Goal: Information Seeking & Learning: Learn about a topic

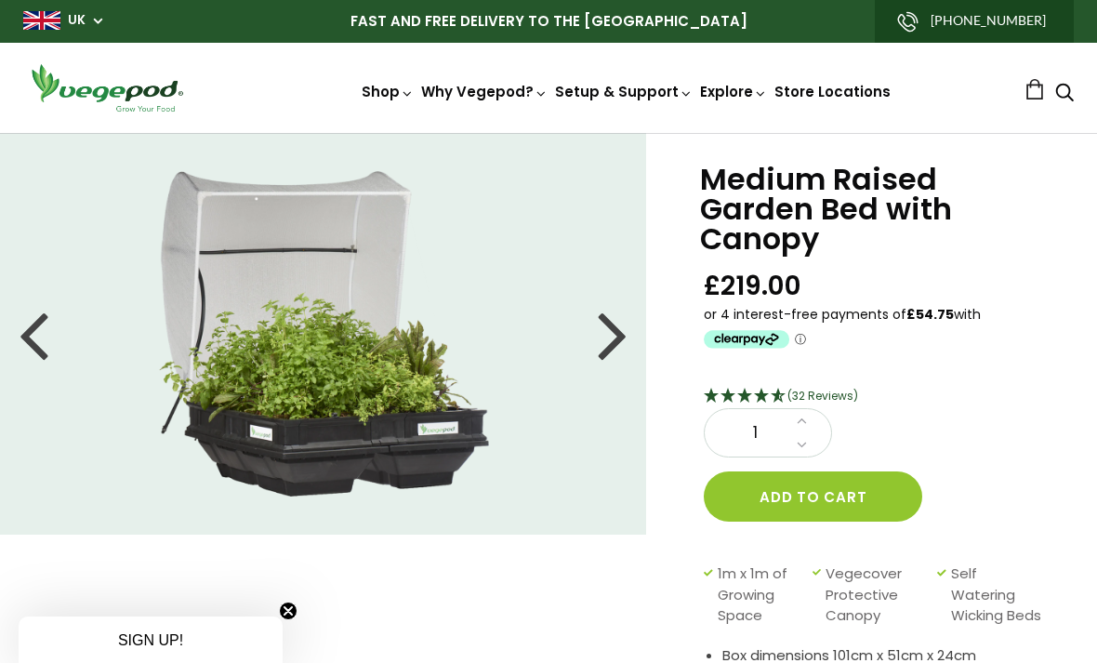
click at [837, 401] on span "(32 Reviews)" at bounding box center [822, 396] width 71 height 16
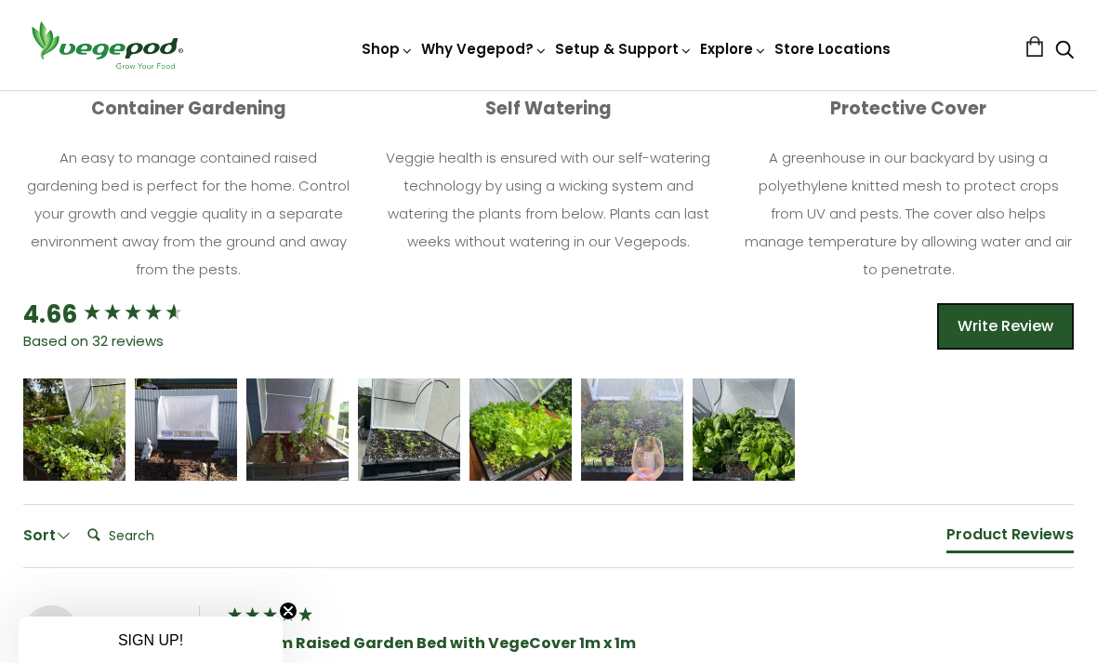
click at [98, 428] on icon "5 star rating" at bounding box center [97, 421] width 11 height 11
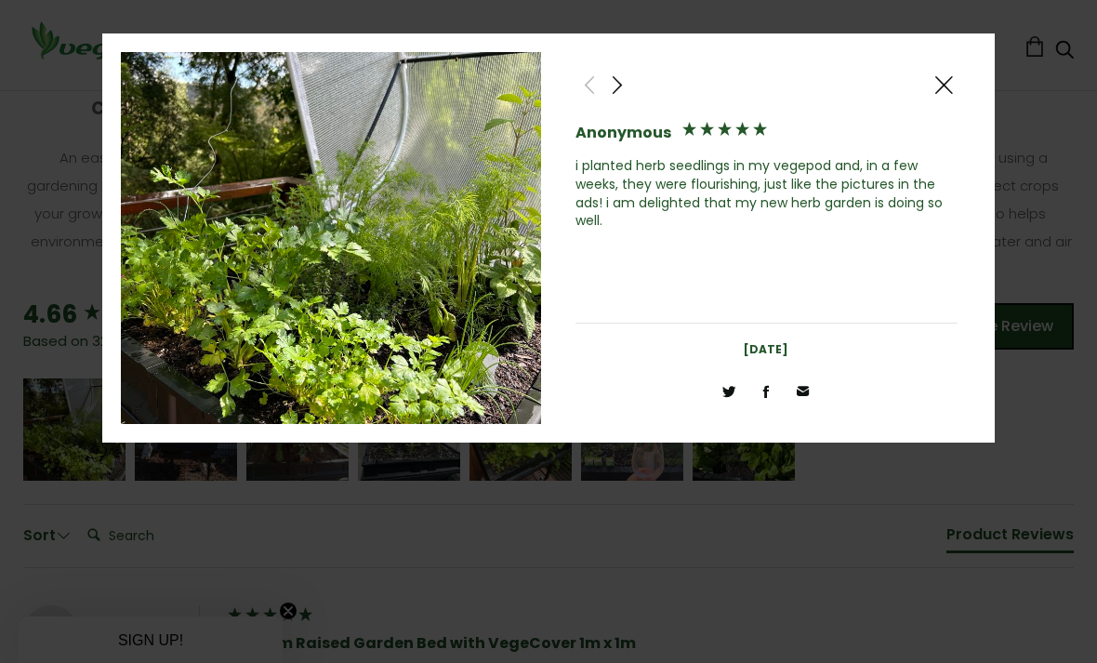
click at [628, 86] on div at bounding box center [617, 85] width 28 height 28
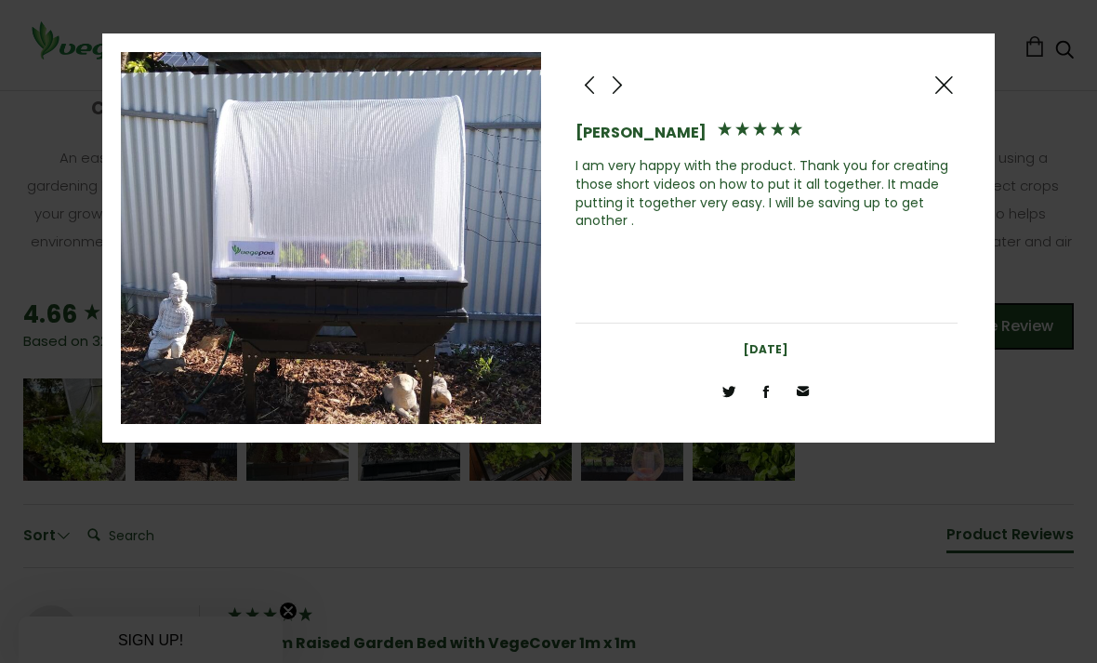
click at [621, 86] on span at bounding box center [617, 84] width 22 height 23
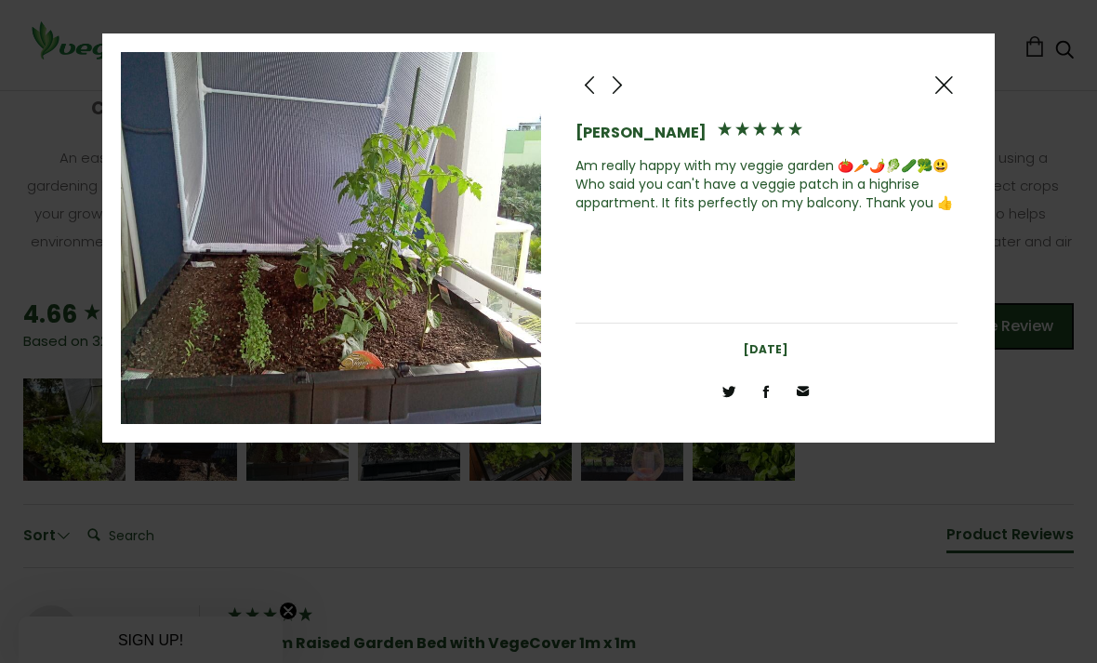
click at [625, 81] on span at bounding box center [617, 84] width 22 height 23
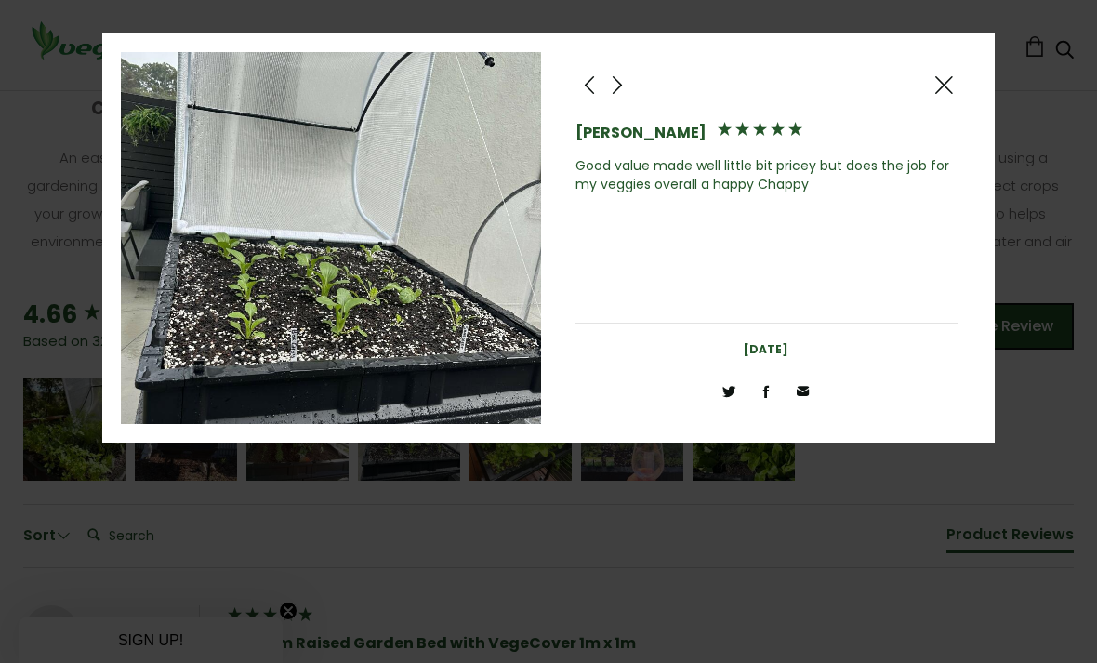
click at [623, 83] on span at bounding box center [617, 84] width 22 height 23
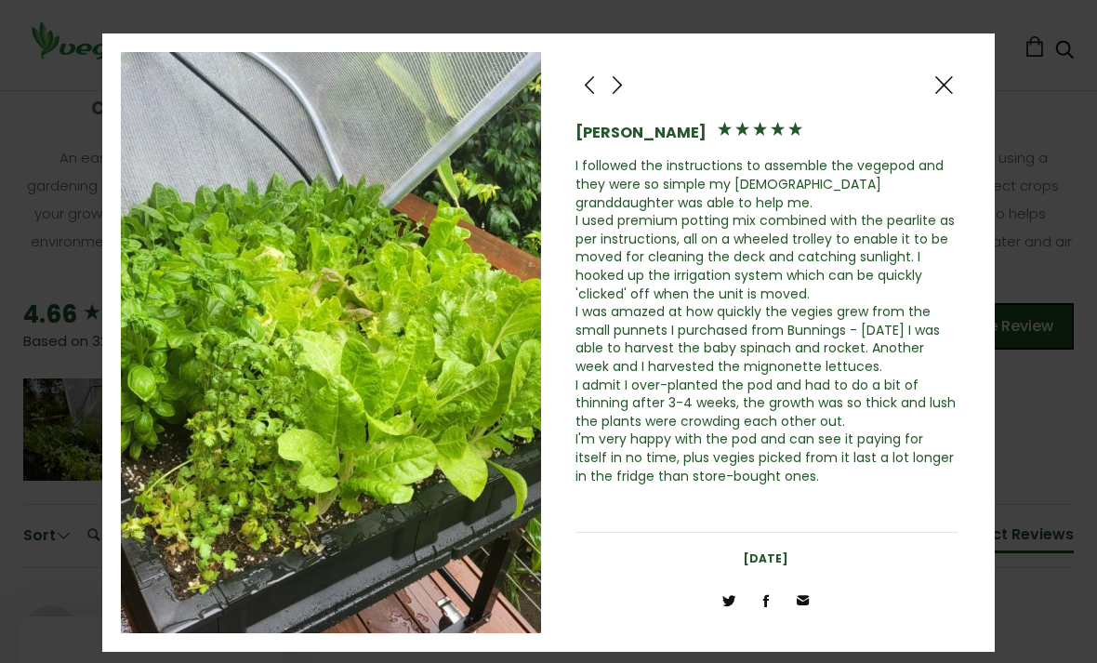
click at [620, 86] on span at bounding box center [617, 84] width 22 height 23
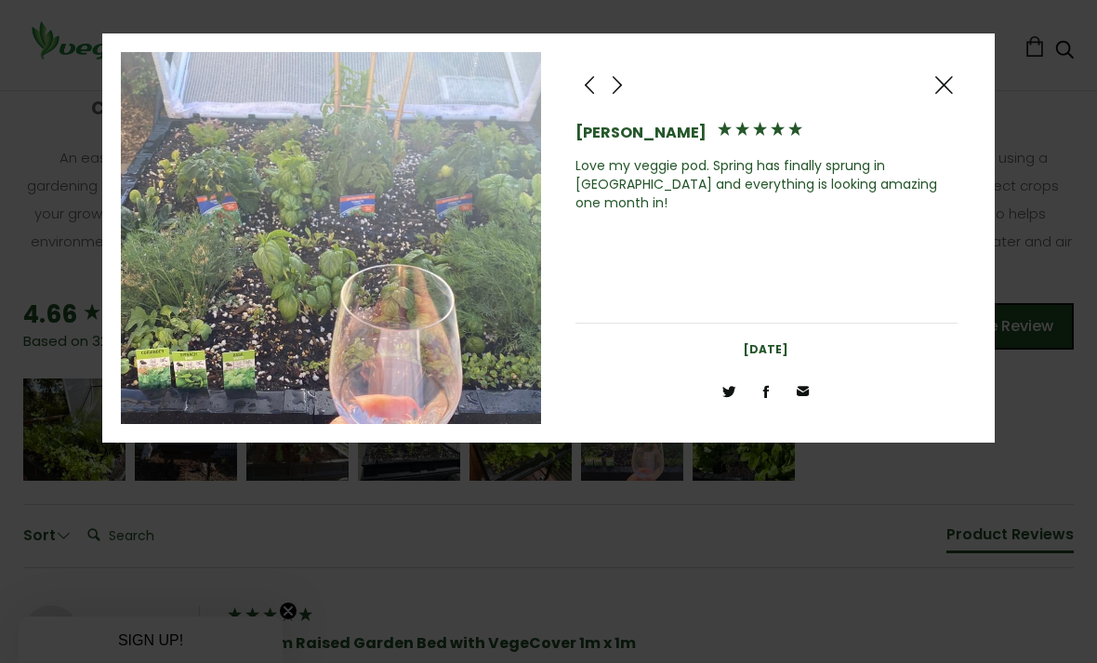
click at [619, 81] on span at bounding box center [617, 84] width 22 height 23
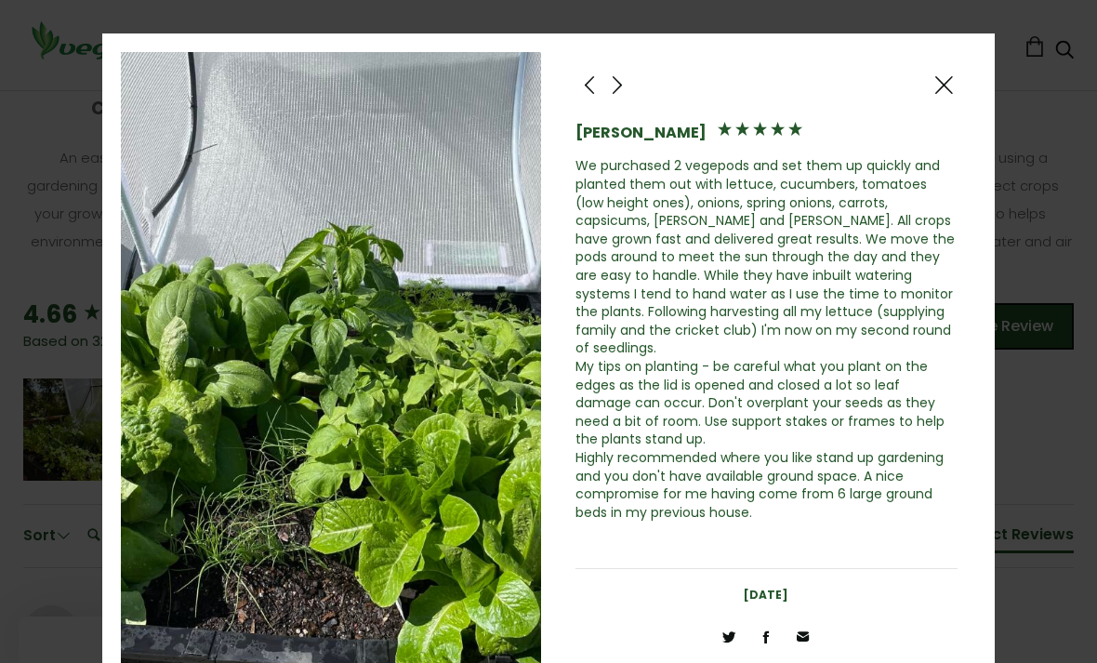
click at [621, 77] on span at bounding box center [617, 84] width 22 height 23
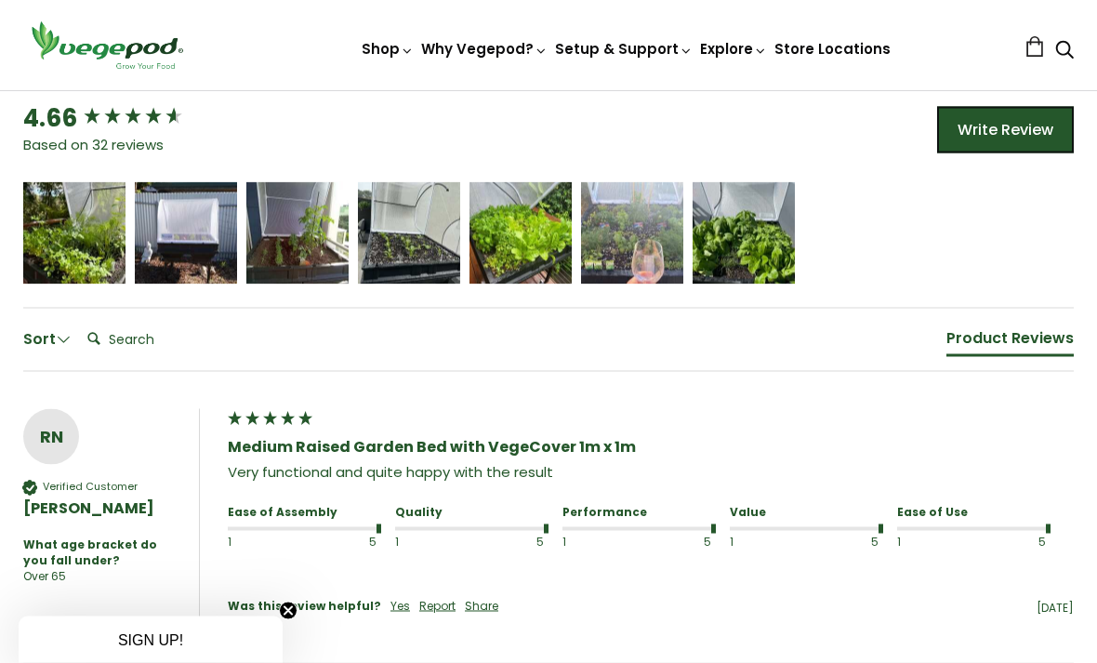
scroll to position [1297, 0]
click at [753, 235] on span "5 star rating" at bounding box center [741, 225] width 63 height 20
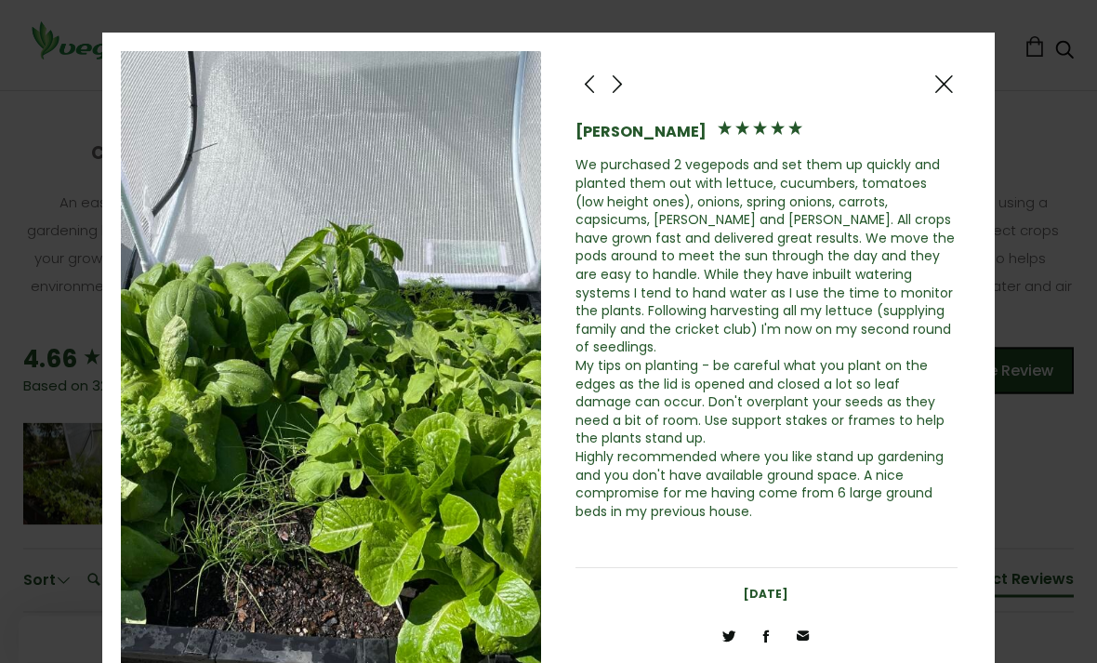
scroll to position [1056, 0]
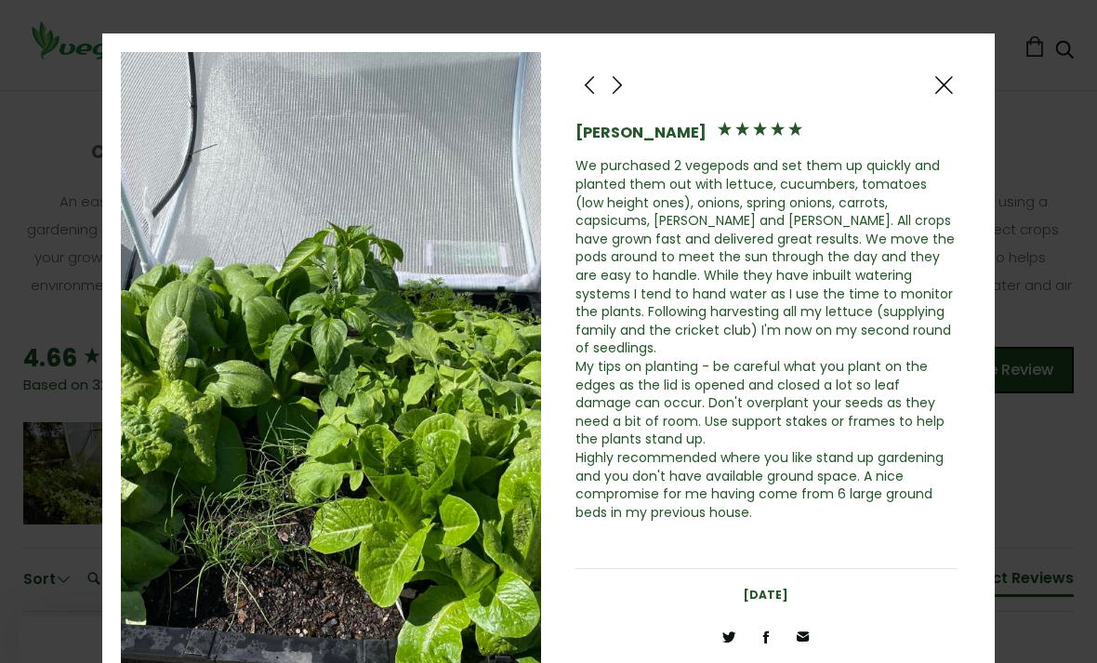
click at [950, 77] on span at bounding box center [943, 84] width 22 height 23
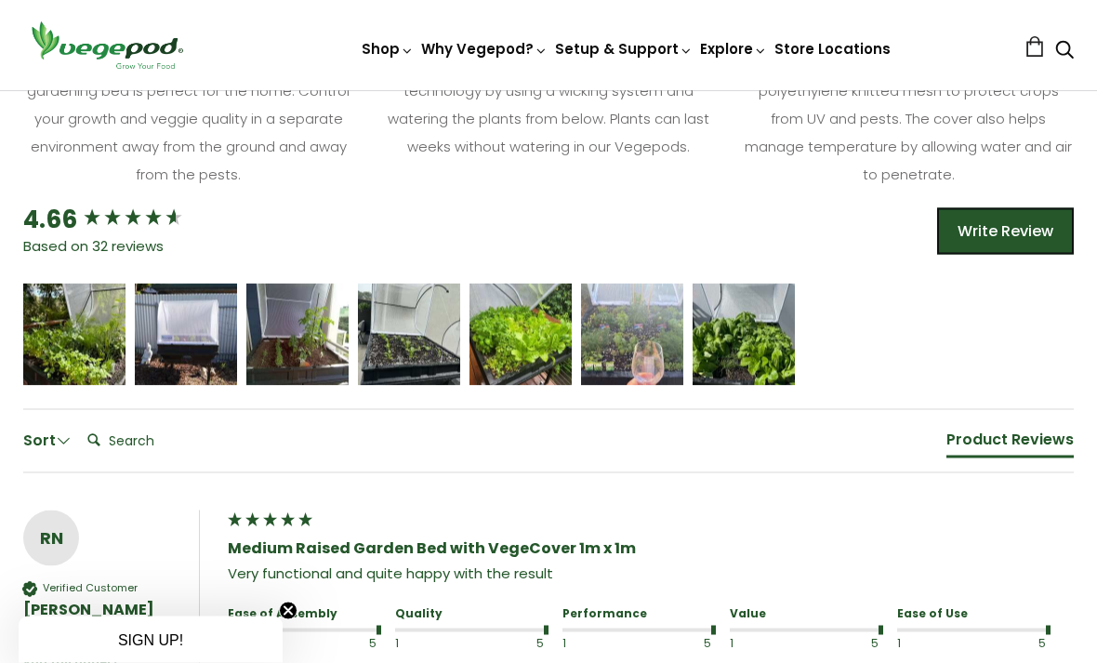
scroll to position [1280, 0]
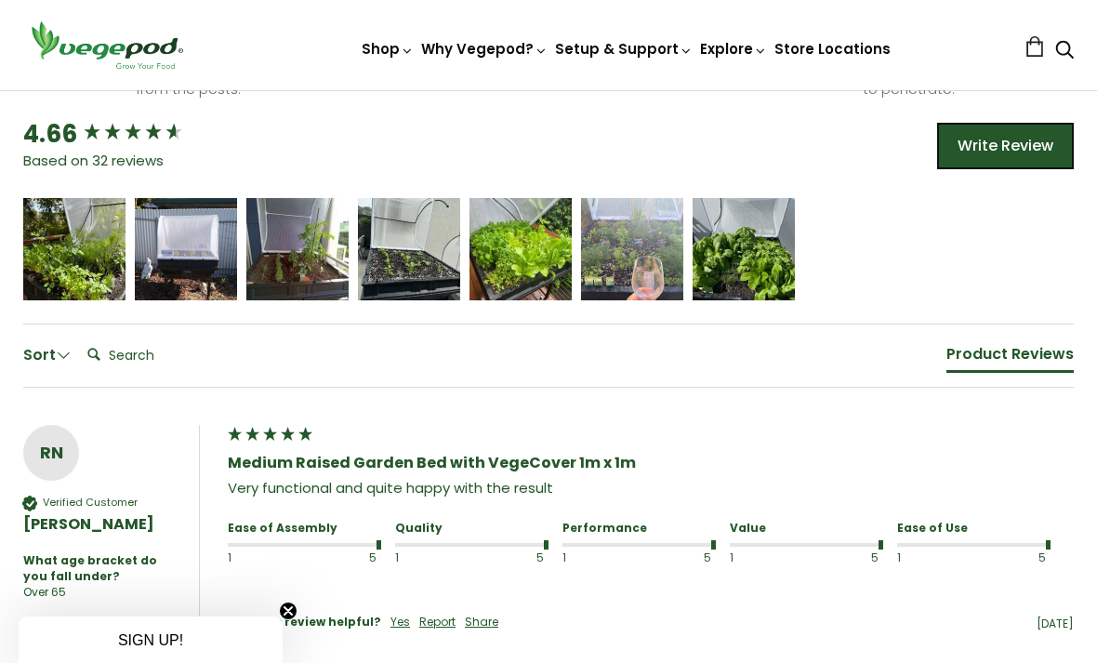
click at [659, 247] on icon "5 star rating" at bounding box center [655, 241] width 11 height 11
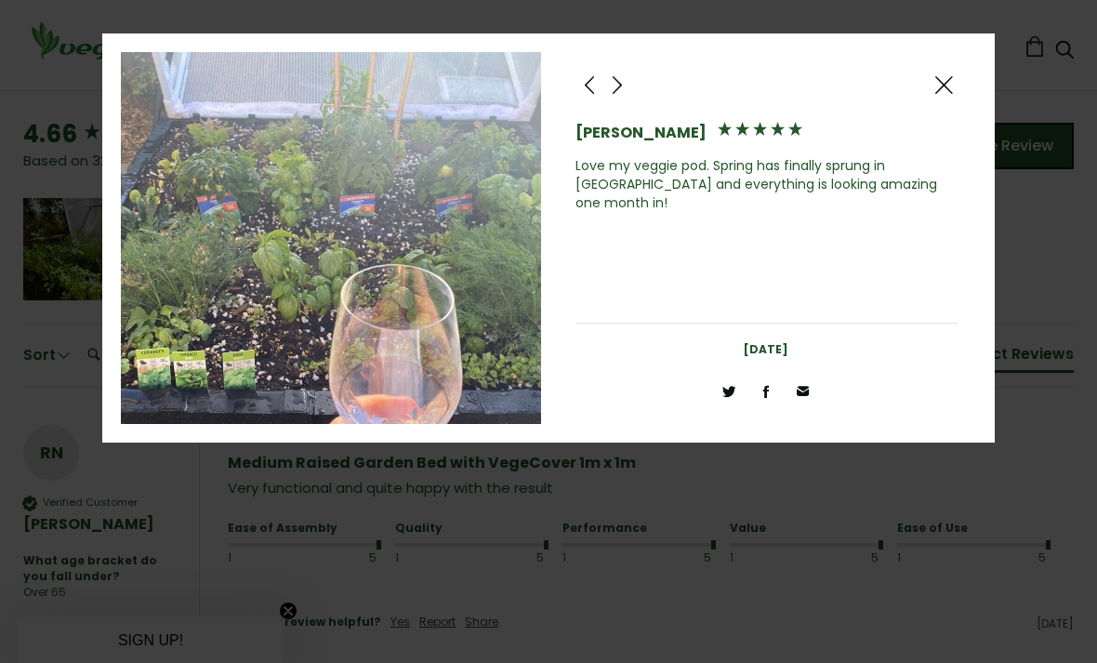
click at [630, 90] on div at bounding box center [617, 85] width 28 height 28
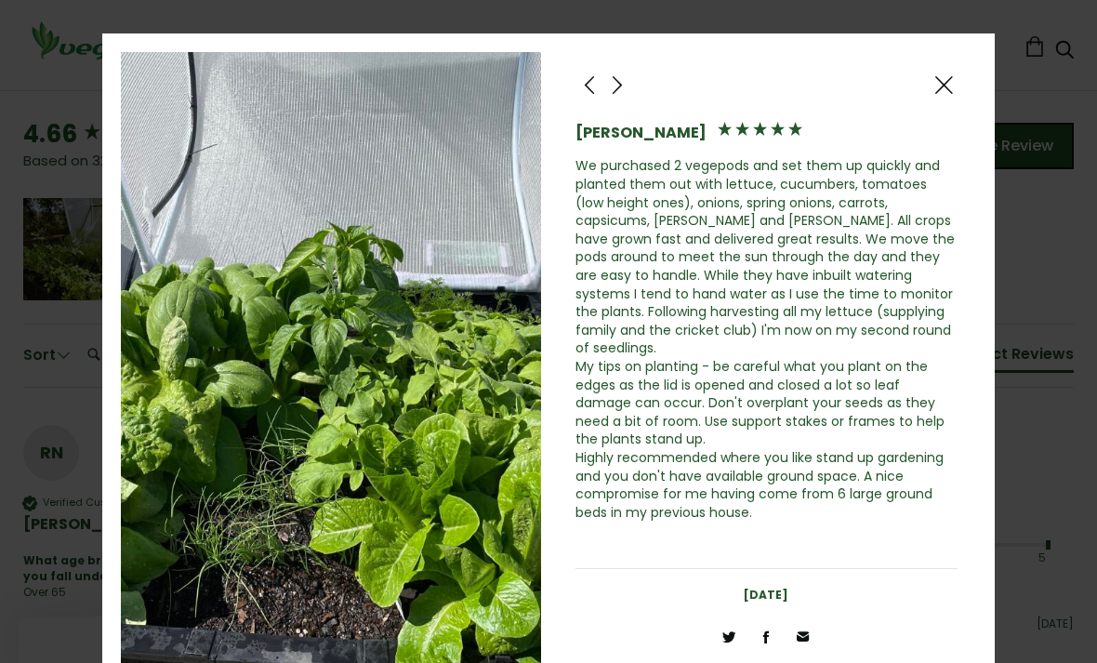
click at [628, 87] on div at bounding box center [617, 85] width 28 height 28
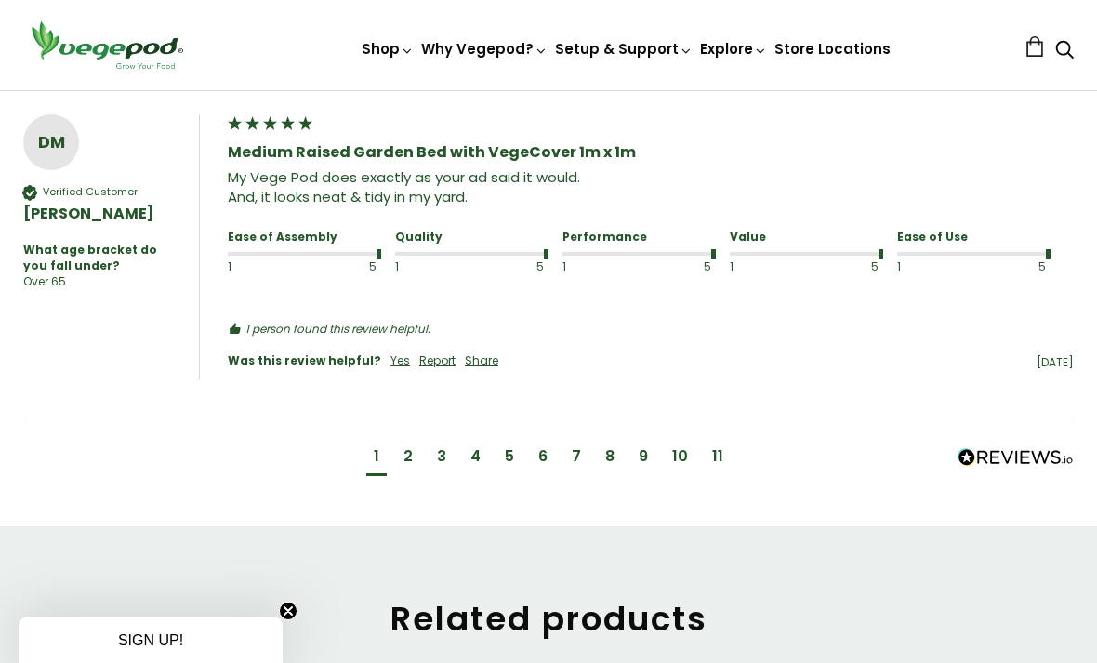
scroll to position [2243, 0]
click at [410, 463] on div "2" at bounding box center [407, 456] width 9 height 20
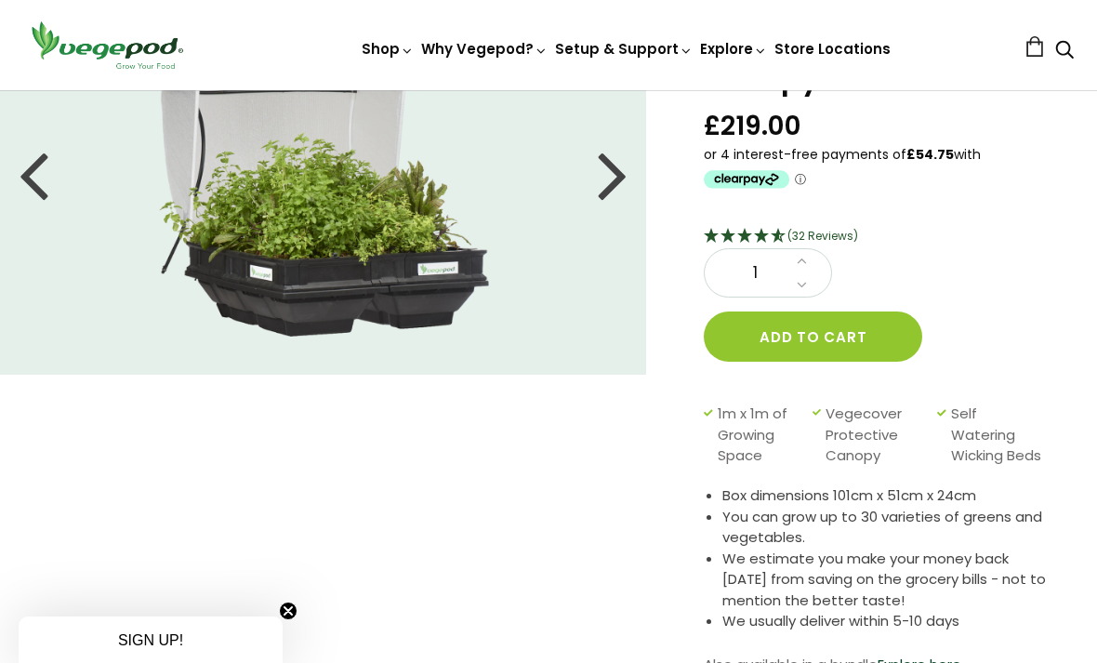
scroll to position [0, 0]
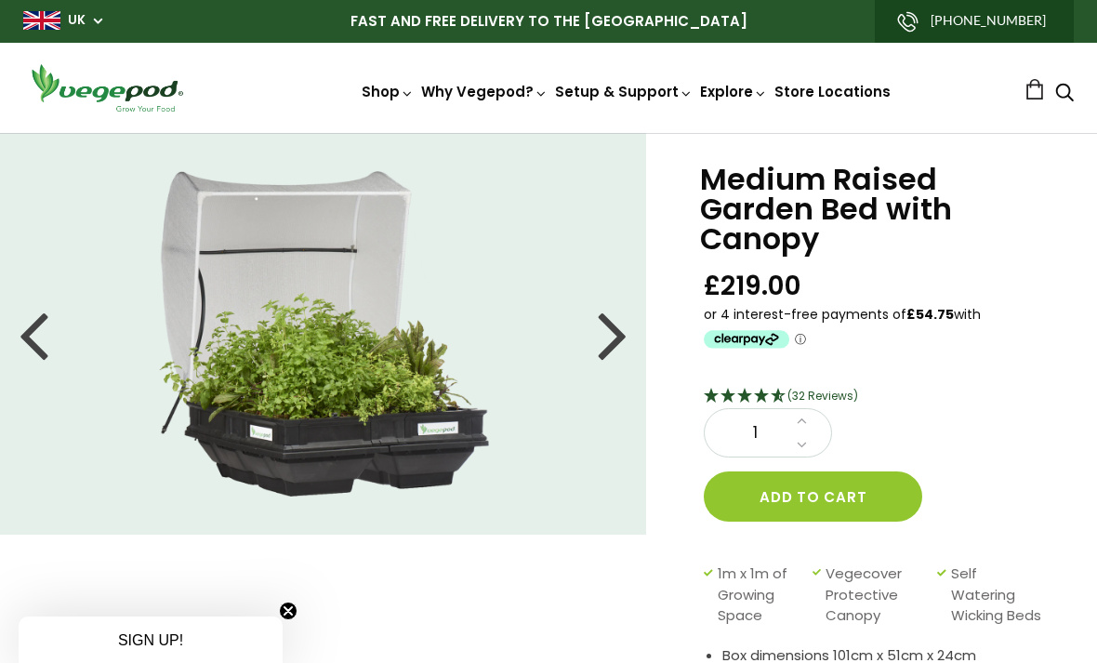
click at [697, 364] on link "Why a Vegepod is your Greenhouse" at bounding box center [634, 360] width 438 height 47
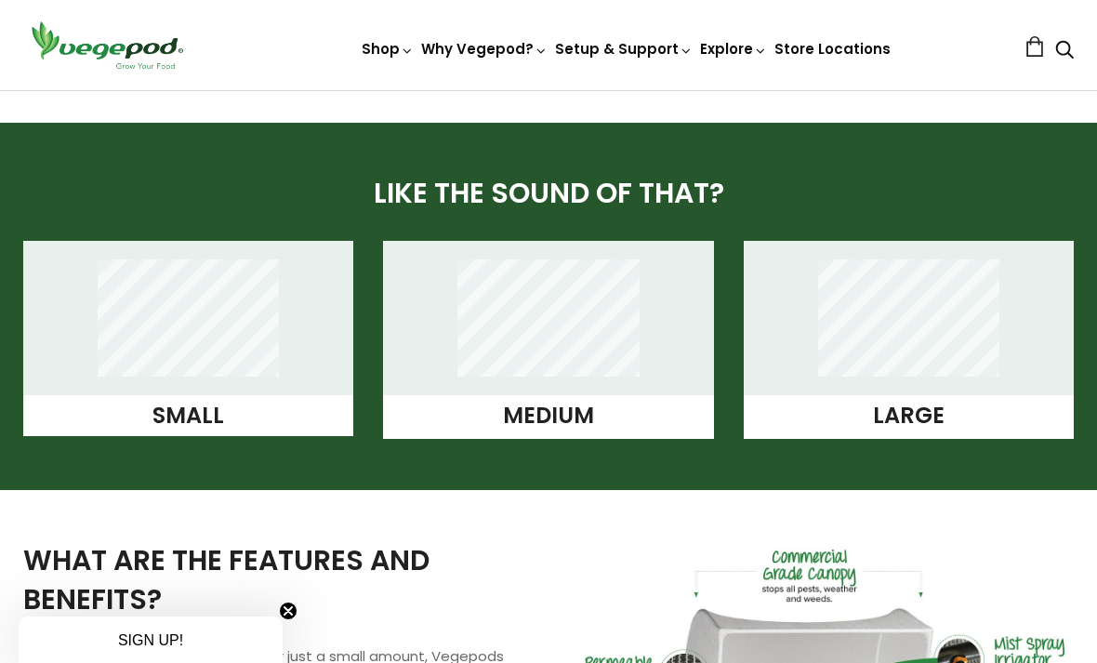
scroll to position [1428, 0]
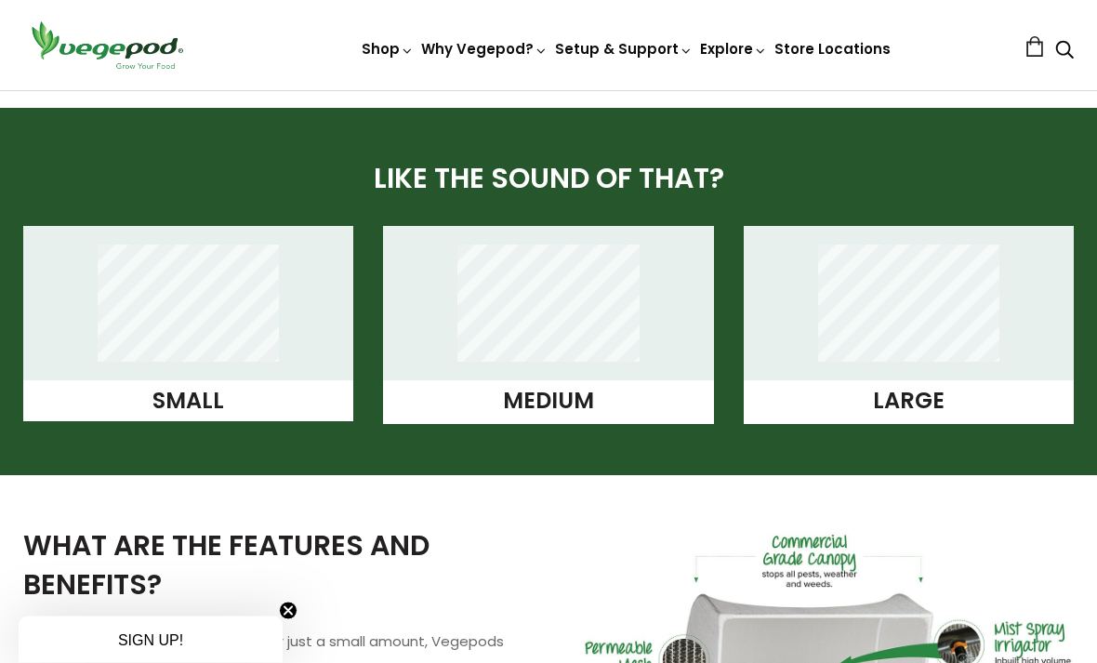
click at [930, 398] on link "Large" at bounding box center [909, 401] width 72 height 31
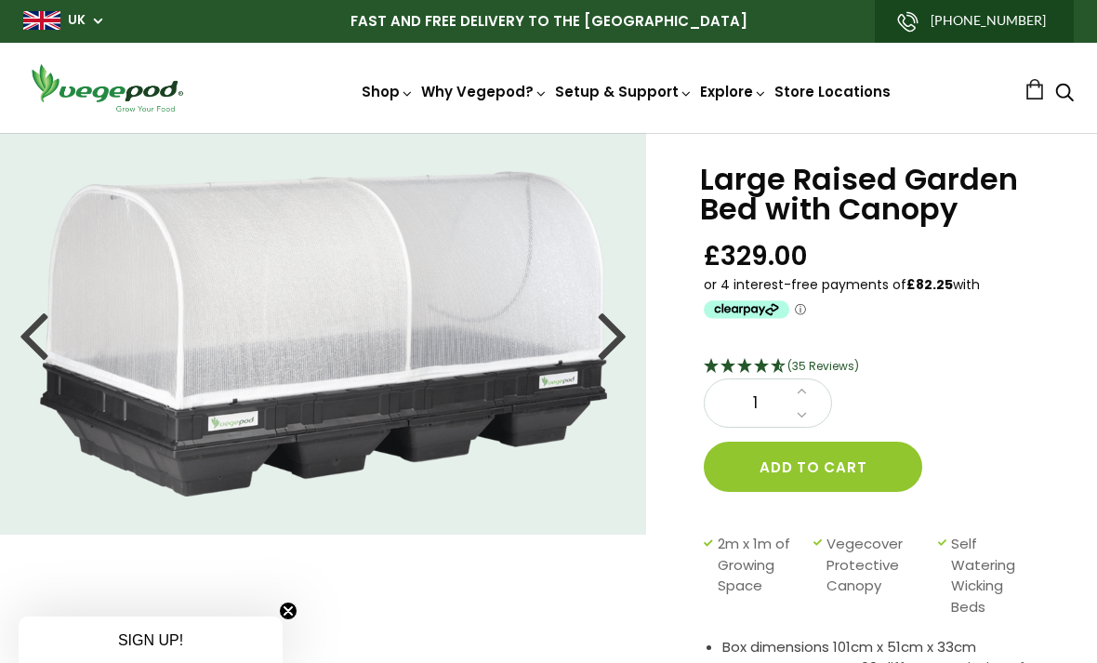
click at [612, 337] on div at bounding box center [613, 334] width 30 height 84
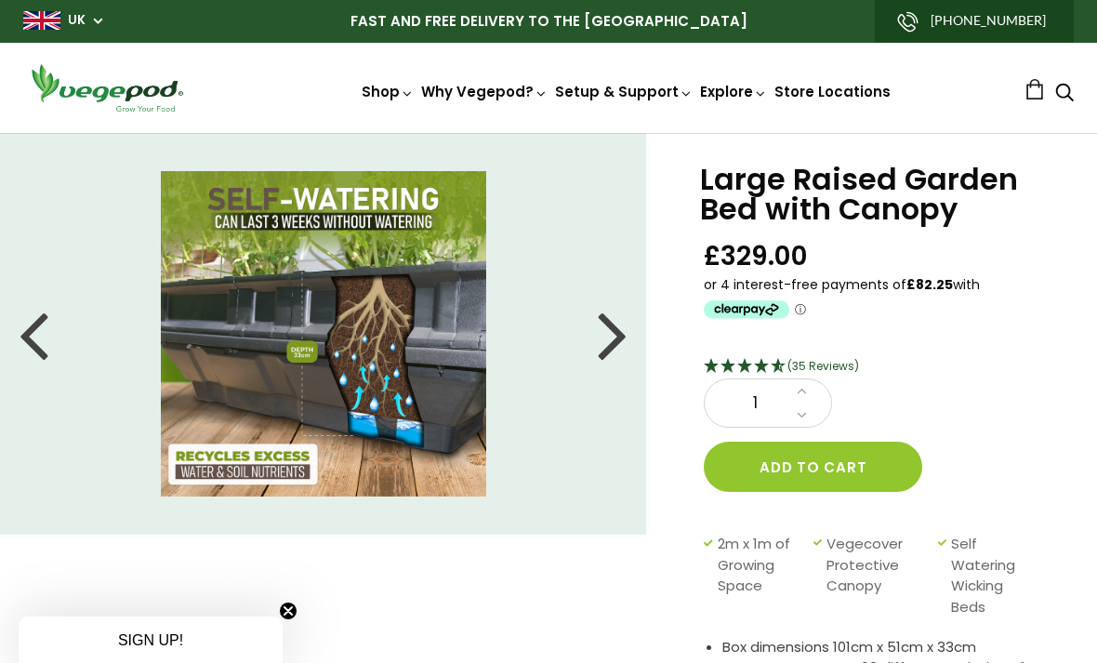
click at [614, 345] on div at bounding box center [613, 334] width 30 height 84
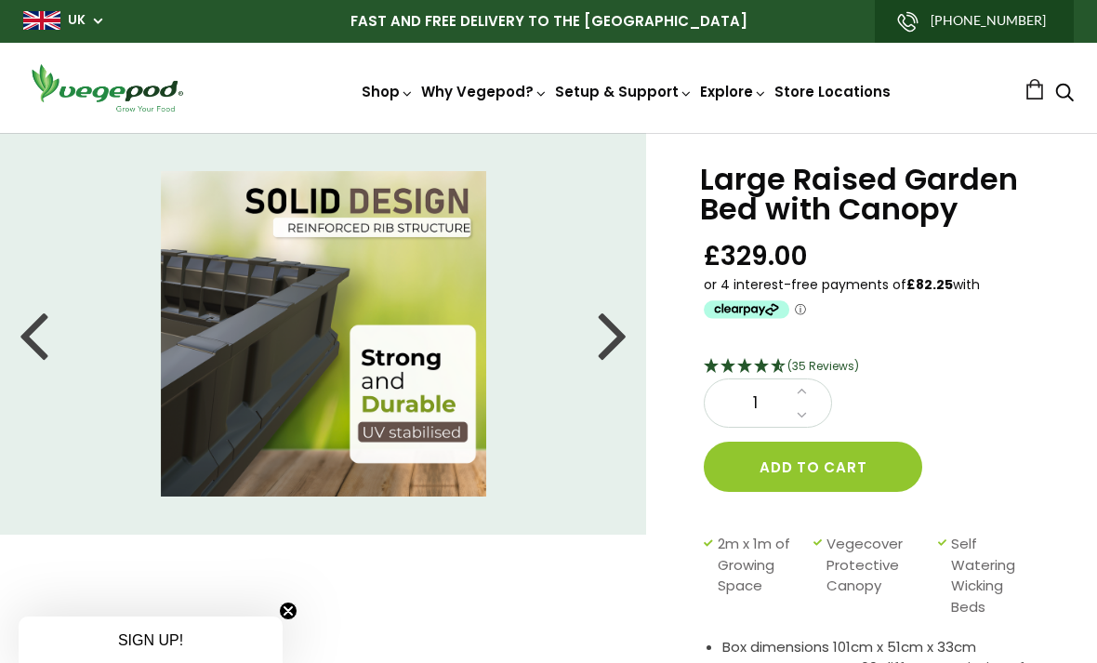
click at [604, 340] on div at bounding box center [613, 334] width 30 height 84
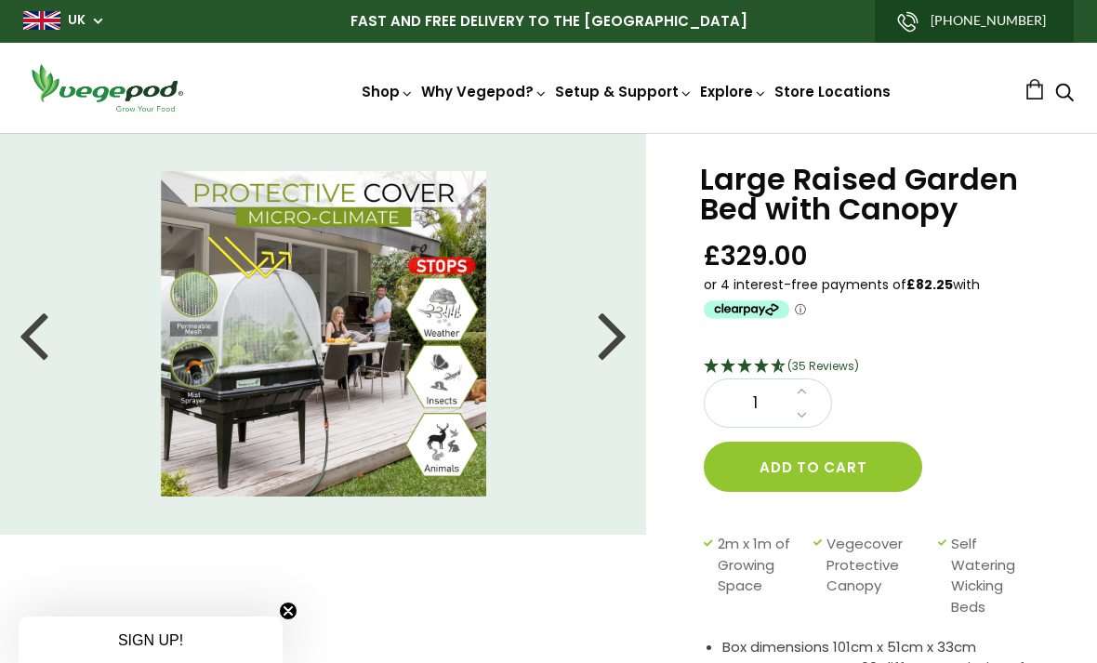
click at [548, 133] on img at bounding box center [548, 133] width 0 height 0
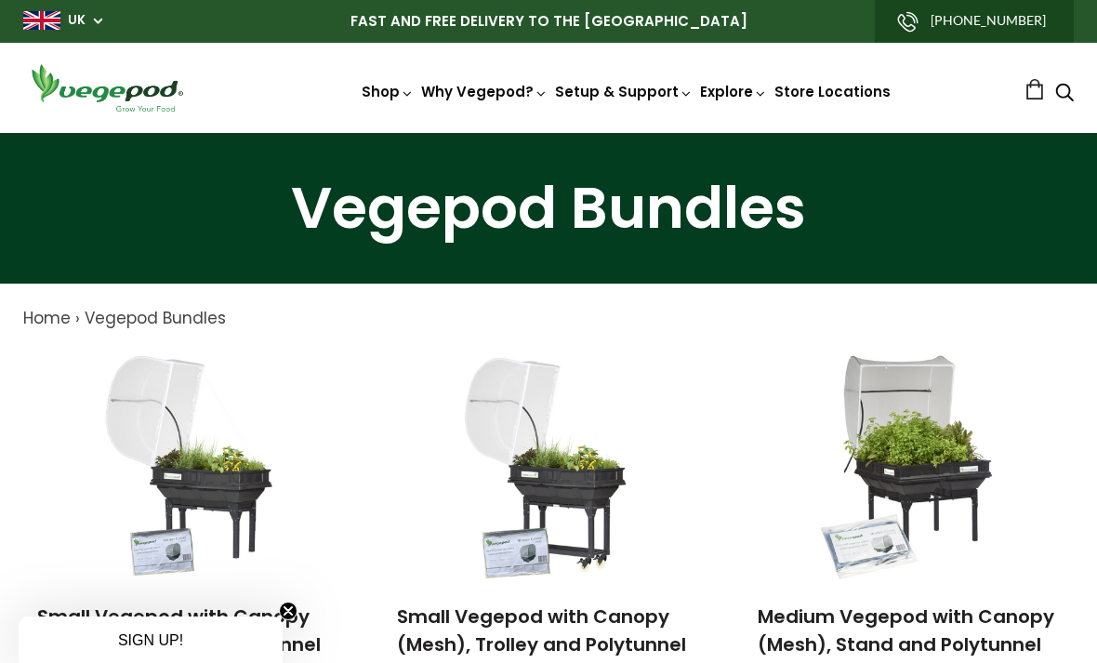
click at [711, 363] on link "How and What to Plant" at bounding box center [675, 360] width 254 height 47
